Goal: Communication & Community: Answer question/provide support

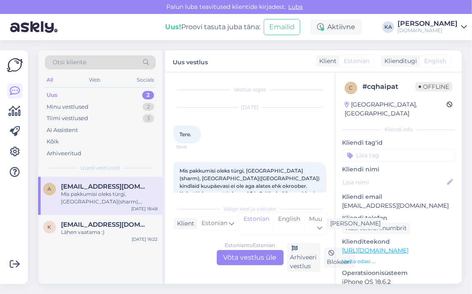
scroll to position [19, 0]
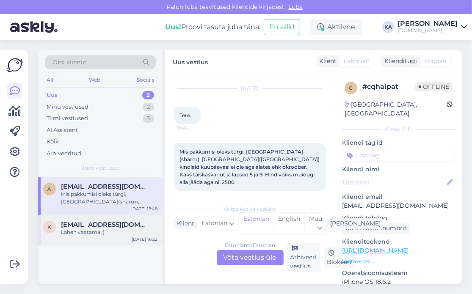
click at [71, 235] on div "Lähen vaatama :)" at bounding box center [109, 233] width 97 height 8
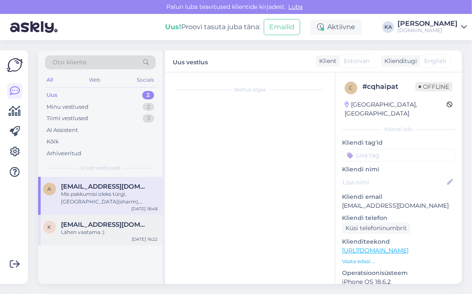
scroll to position [0, 0]
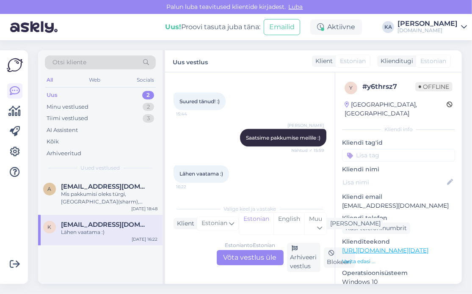
click at [225, 255] on div "Estonian to Estonian Võta vestlus üle" at bounding box center [250, 257] width 67 height 15
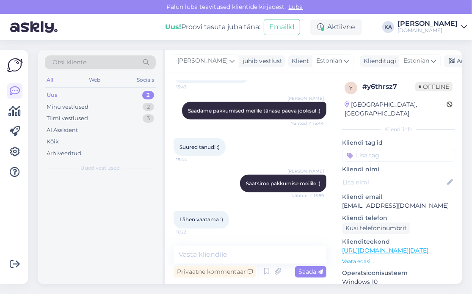
scroll to position [1087, 0]
click at [200, 245] on div "Vestlus algas [DATE] Tere. 14:48 [PERSON_NAME] Tere! Kuidas saame Teid aidata? …" at bounding box center [250, 178] width 170 height 212
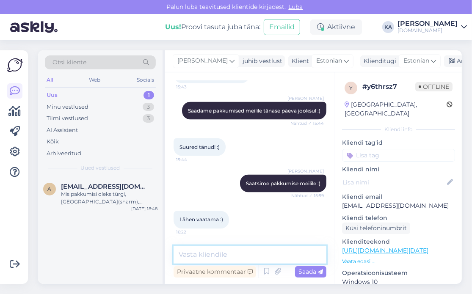
click at [200, 251] on textarea at bounding box center [250, 255] width 153 height 18
type textarea "Jääme ootama Teie tagasisidet :)"
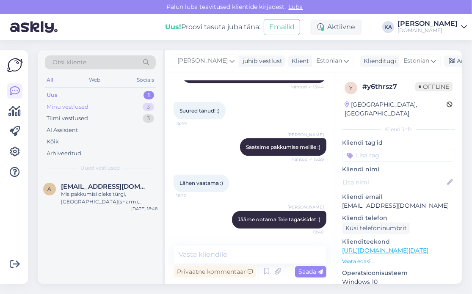
click at [73, 101] on div "Minu vestlused 3" at bounding box center [100, 107] width 111 height 12
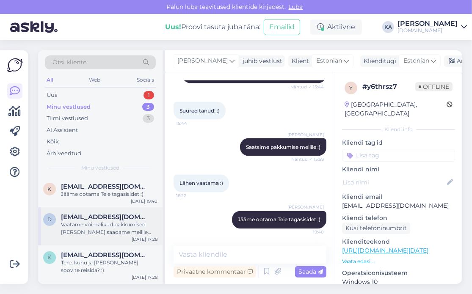
click at [98, 233] on div "Vaatame võimalikud pakkumised [PERSON_NAME] saadame meilile [EMAIL_ADDRESS][DOM…" at bounding box center [109, 228] width 97 height 15
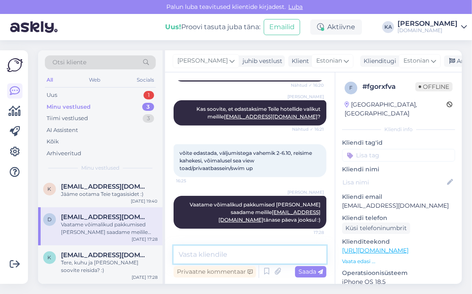
click at [242, 247] on textarea at bounding box center [250, 255] width 153 height 18
type textarea "Saatsime pakkumised meilile :)"
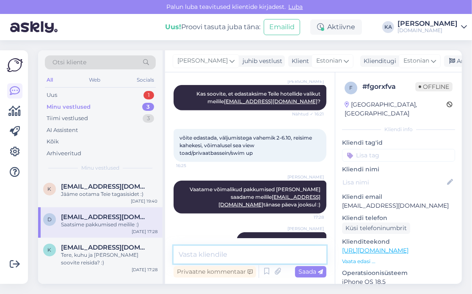
scroll to position [495, 0]
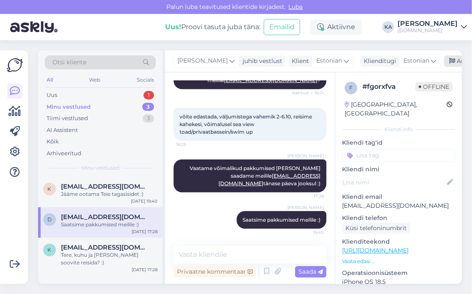
click at [446, 63] on div "Arhiveeri vestlus" at bounding box center [476, 60] width 65 height 11
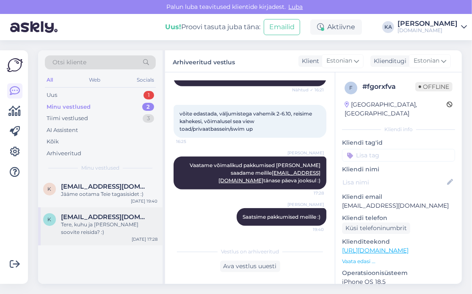
click at [129, 230] on div "k [EMAIL_ADDRESS][DOMAIN_NAME] Tere, kuhu ja millal soovite reisida? :) [DATE] …" at bounding box center [100, 226] width 124 height 38
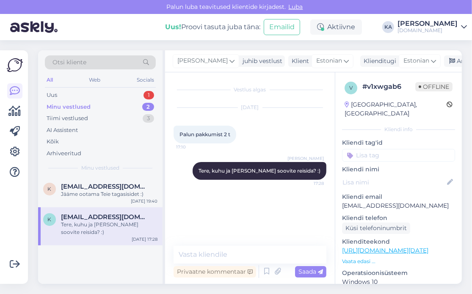
click at [273, 189] on div "Vestlus algas [DATE] Palun pakkumist 2 t 17:10 [PERSON_NAME], kuhu ja millal so…" at bounding box center [254, 159] width 160 height 157
click at [66, 93] on div "Uus 2" at bounding box center [100, 95] width 111 height 12
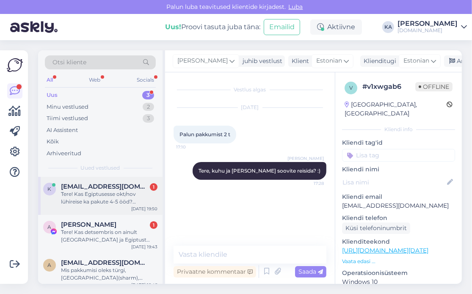
click at [89, 193] on div "Tere! Kas Egiptusesse okt/nov lühireise ka pakute 4-5 ööd? [GEOGRAPHIC_DATA] [G…" at bounding box center [109, 197] width 97 height 15
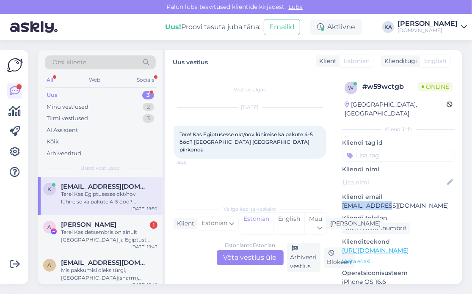
drag, startPoint x: 394, startPoint y: 195, endPoint x: 342, endPoint y: 199, distance: 51.8
click at [342, 201] on p "[EMAIL_ADDRESS][DOMAIN_NAME]" at bounding box center [398, 205] width 113 height 9
copy p "[EMAIL_ADDRESS][DOMAIN_NAME]"
click at [382, 178] on div at bounding box center [398, 183] width 113 height 14
click at [69, 233] on div "Tere! Kas detsembris on ainult [GEOGRAPHIC_DATA] ja Egiptust saada? Kreekat,Küp…" at bounding box center [109, 236] width 97 height 15
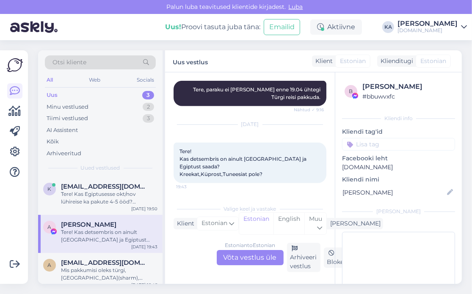
scroll to position [5217, 0]
click at [240, 256] on div "Estonian to Estonian Võta vestlus üle" at bounding box center [250, 257] width 67 height 15
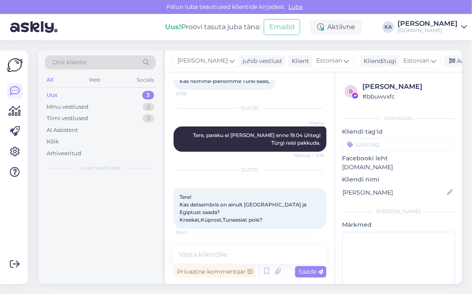
scroll to position [5171, 0]
click at [220, 249] on textarea at bounding box center [250, 255] width 153 height 18
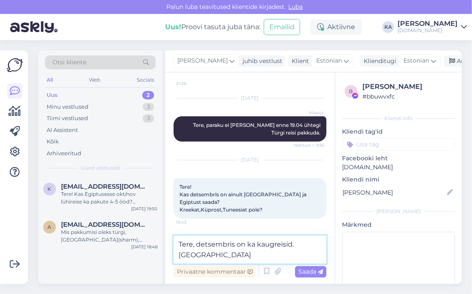
scroll to position [5182, 0]
drag, startPoint x: 171, startPoint y: 251, endPoint x: 295, endPoint y: 243, distance: 123.9
click at [295, 243] on textarea "Tere, detsembris on ka kaugreisid. [GEOGRAPHIC_DATA]," at bounding box center [250, 250] width 153 height 28
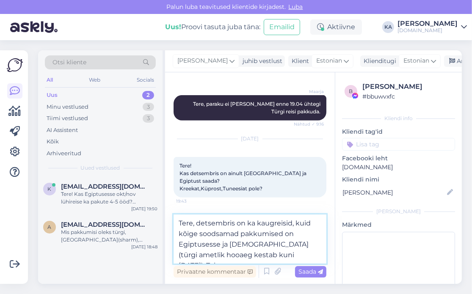
scroll to position [5203, 0]
type textarea "Tere, detsembris on ka kaugreisid, kuid kõige soodsamad pakkumised on Egiptuses…"
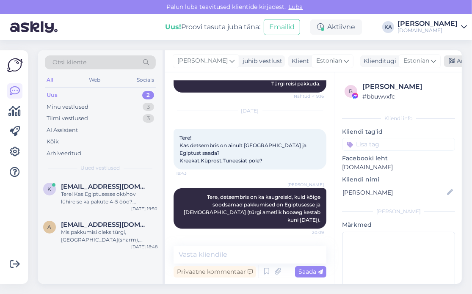
click at [450, 61] on div "Arhiveeri vestlus" at bounding box center [476, 60] width 65 height 11
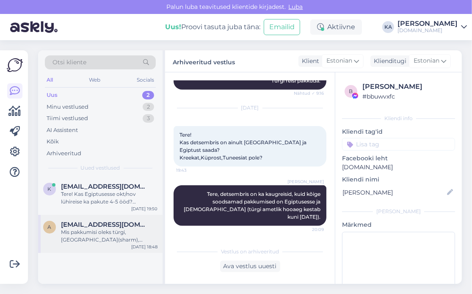
click at [89, 234] on div "Mis pakkumisi oleks türgi, [GEOGRAPHIC_DATA](sharm), [GEOGRAPHIC_DATA]([GEOGRAP…" at bounding box center [109, 236] width 97 height 15
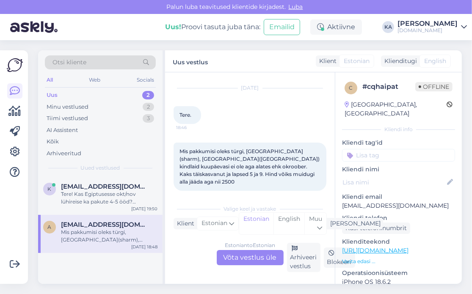
scroll to position [19, 0]
click at [104, 204] on div "Tere! Kas Egiptusesse okt/nov lühireise ka pakute 4-5 ööd? [GEOGRAPHIC_DATA] [G…" at bounding box center [109, 197] width 97 height 15
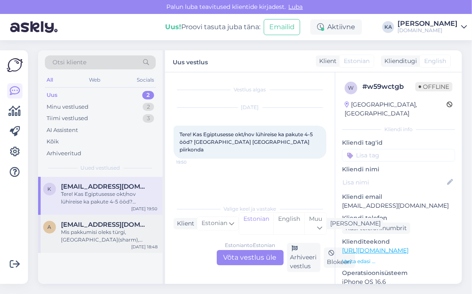
click at [86, 240] on div "Mis pakkumisi oleks türgi, [GEOGRAPHIC_DATA](sharm), [GEOGRAPHIC_DATA]([GEOGRAP…" at bounding box center [109, 236] width 97 height 15
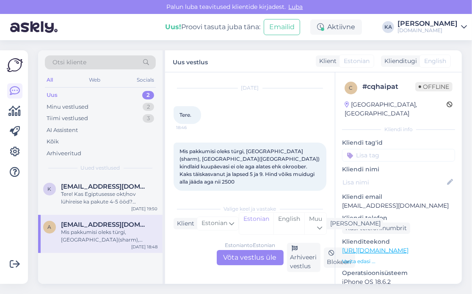
click at [374, 247] on link "[URL][DOMAIN_NAME]" at bounding box center [375, 251] width 66 height 8
click at [242, 257] on div "Estonian to Estonian Võta vestlus üle" at bounding box center [250, 257] width 67 height 15
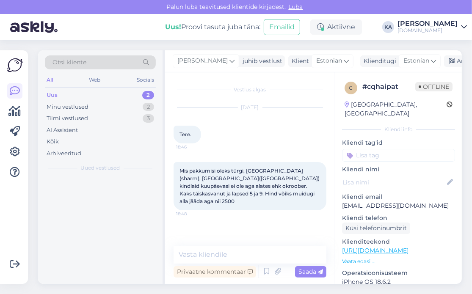
scroll to position [0, 0]
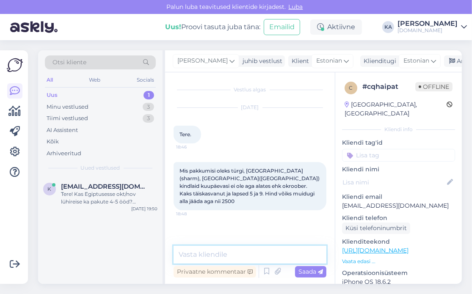
click at [220, 254] on textarea at bounding box center [250, 255] width 153 height 18
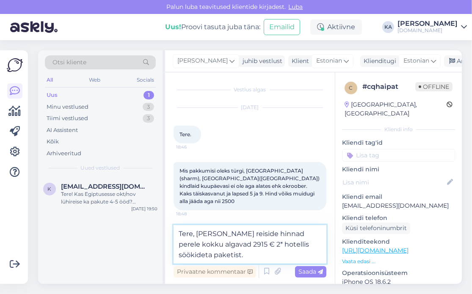
click at [232, 255] on textarea "Tere, [PERSON_NAME] reiside hinnad perele kokku algavad 2915 € 2* hotellis söök…" at bounding box center [250, 244] width 153 height 39
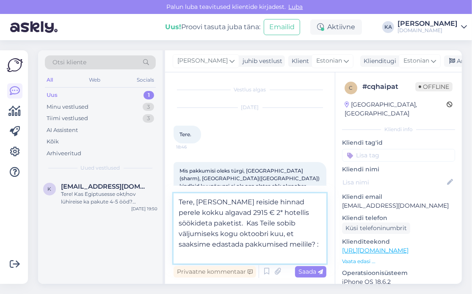
type textarea "Tere, [PERSON_NAME] reiside hinnad perele kokku algavad 2915 € 2* hotellis söök…"
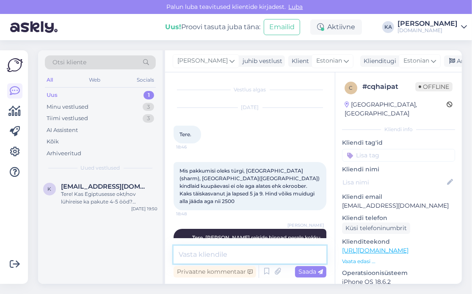
scroll to position [33, 0]
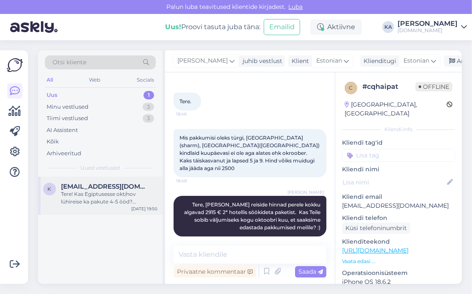
click at [86, 188] on span "[EMAIL_ADDRESS][DOMAIN_NAME]" at bounding box center [105, 187] width 88 height 8
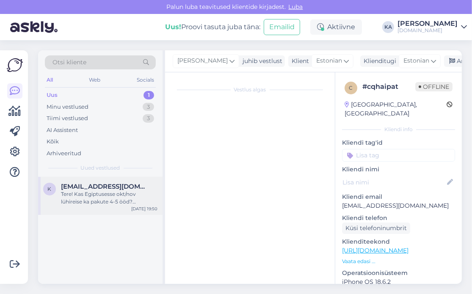
scroll to position [0, 0]
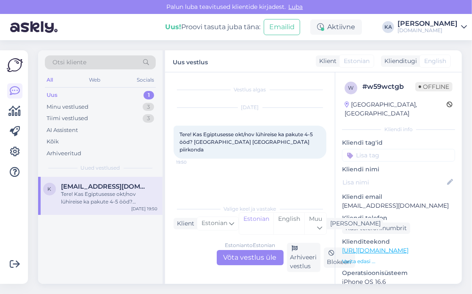
click at [242, 252] on div "Estonian to Estonian Võta vestlus üle" at bounding box center [250, 257] width 67 height 15
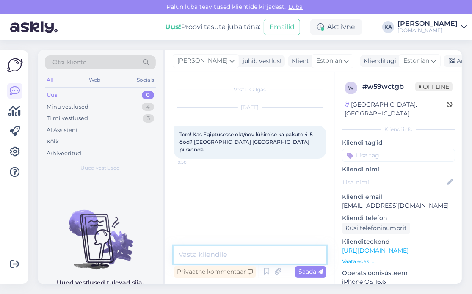
click at [221, 253] on textarea at bounding box center [250, 255] width 153 height 18
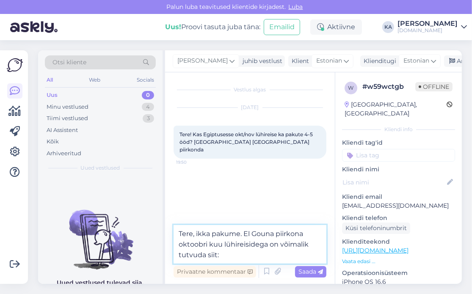
paste textarea "[URL][DOMAIN_NAME]"
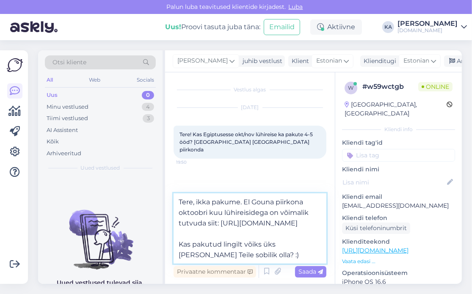
type textarea "Tere, ikka pakume. El Gouna piirkona oktoobri kuu lühireisidega on võimalik tut…"
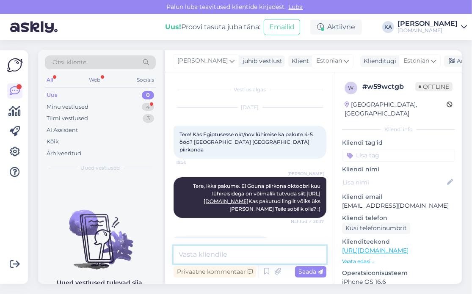
scroll to position [25, 0]
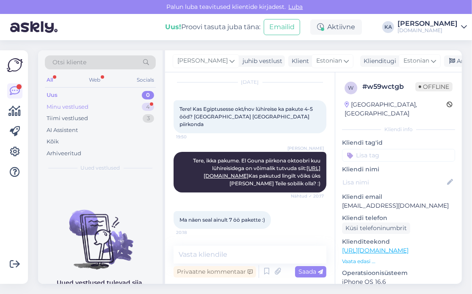
click at [71, 110] on div "Minu vestlused 4" at bounding box center [100, 107] width 111 height 12
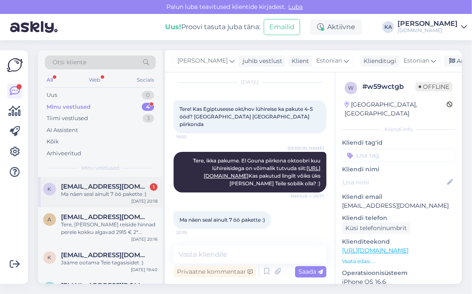
click at [92, 196] on div "Ma näen seal ainult 7 öö pakette :)" at bounding box center [109, 194] width 97 height 8
click at [227, 246] on textarea at bounding box center [250, 255] width 153 height 18
paste textarea "[URL][DOMAIN_NAME]"
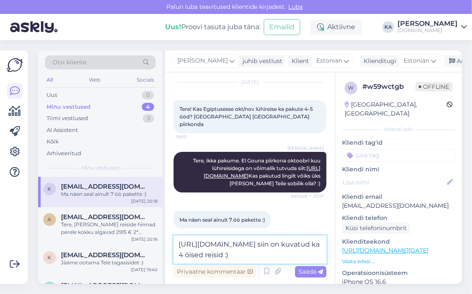
type textarea "[URL][DOMAIN_NAME] siin on kuvatud ka 4 öised reisid :) '"
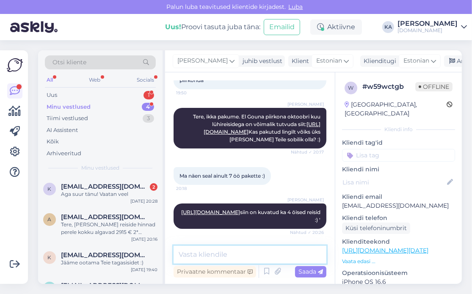
scroll to position [142, 0]
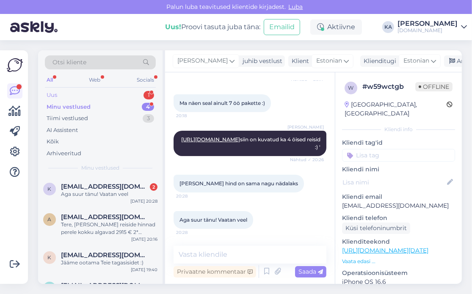
click at [81, 94] on div "Uus 1" at bounding box center [100, 95] width 111 height 12
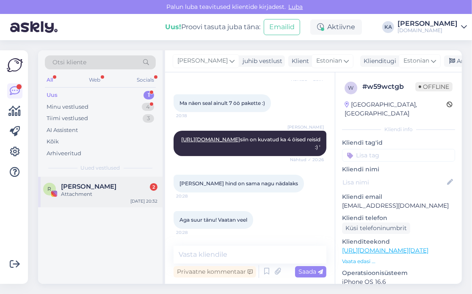
click at [97, 186] on span "[PERSON_NAME]" at bounding box center [88, 187] width 55 height 8
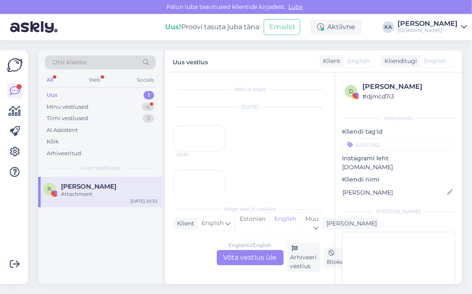
scroll to position [0, 0]
click at [201, 152] on div "20:30" at bounding box center [200, 139] width 52 height 26
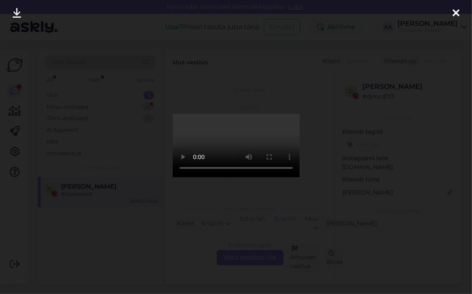
click at [361, 135] on div at bounding box center [236, 147] width 472 height 294
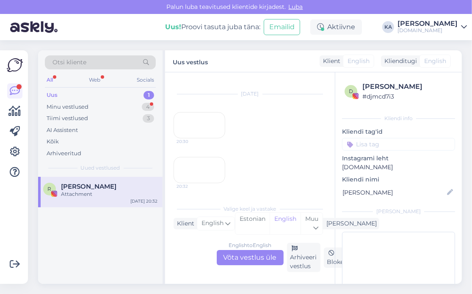
scroll to position [140, 0]
click at [205, 157] on div "20:32" at bounding box center [200, 170] width 52 height 26
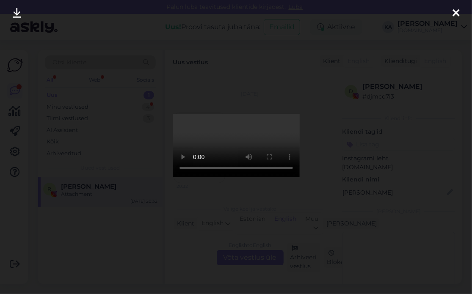
click at [350, 113] on div at bounding box center [236, 147] width 472 height 294
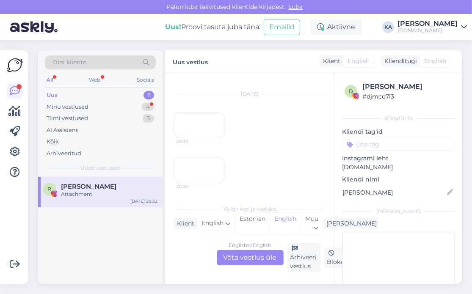
scroll to position [0, 0]
drag, startPoint x: 66, startPoint y: 116, endPoint x: 66, endPoint y: 108, distance: 8.1
click at [66, 116] on div "Tiimi vestlused" at bounding box center [67, 118] width 41 height 8
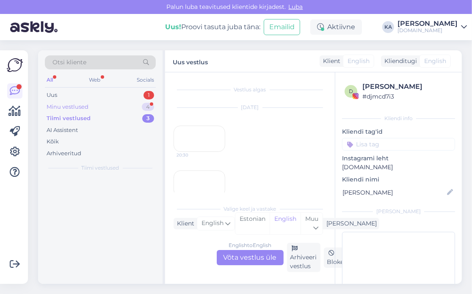
click at [67, 104] on div "Minu vestlused" at bounding box center [68, 107] width 42 height 8
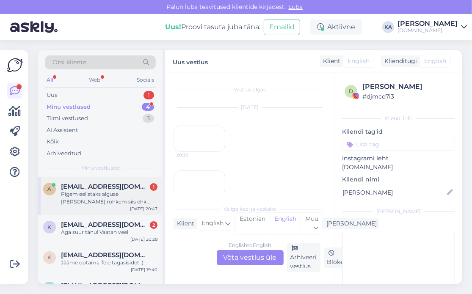
click at [89, 194] on div "Pigem eelistaks alguse [PERSON_NAME] rohkem siis ehk soojem" at bounding box center [109, 197] width 97 height 15
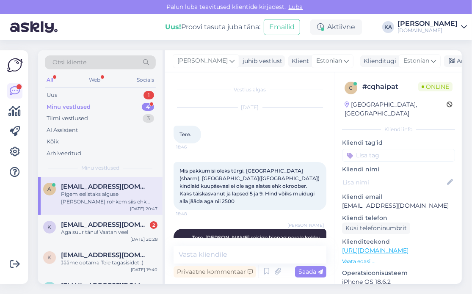
scroll to position [77, 0]
